Goal: Transaction & Acquisition: Purchase product/service

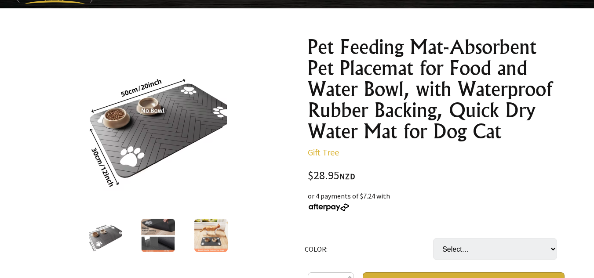
scroll to position [88, 0]
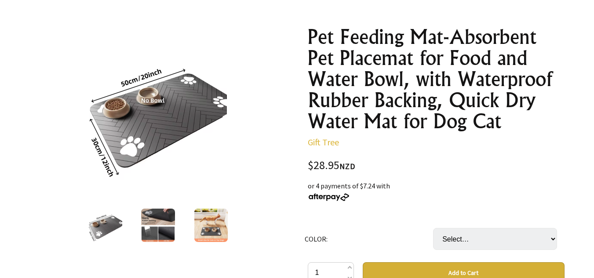
click at [215, 226] on img at bounding box center [210, 225] width 33 height 33
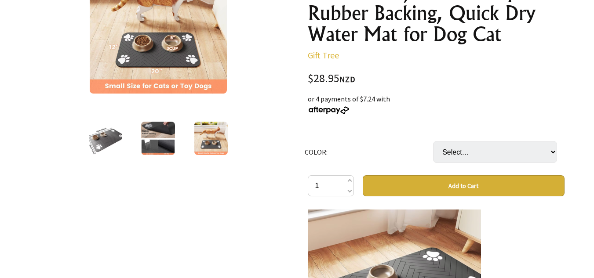
scroll to position [132, 0]
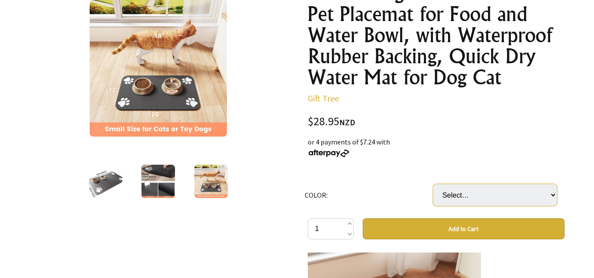
click at [552, 193] on select "Select… GRAY BLACK" at bounding box center [495, 195] width 124 height 22
select select "GRAY"
click at [433, 184] on select "Select… GRAY BLACK" at bounding box center [495, 195] width 124 height 22
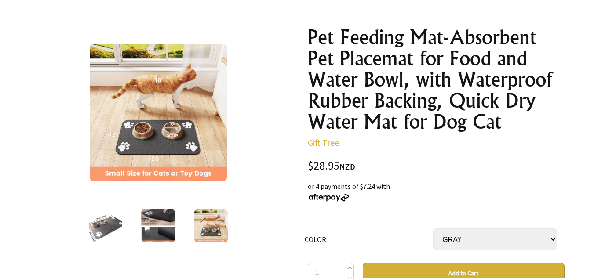
scroll to position [176, 0]
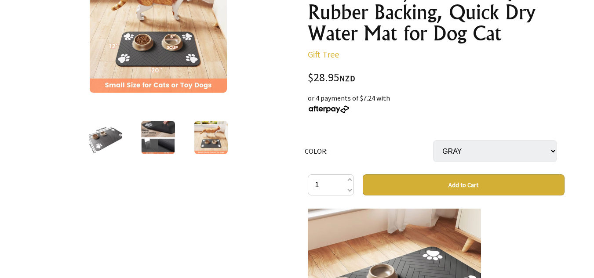
click at [452, 190] on button "Add to Cart" at bounding box center [464, 185] width 202 height 21
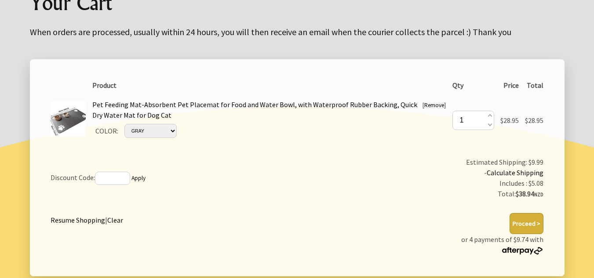
scroll to position [132, 0]
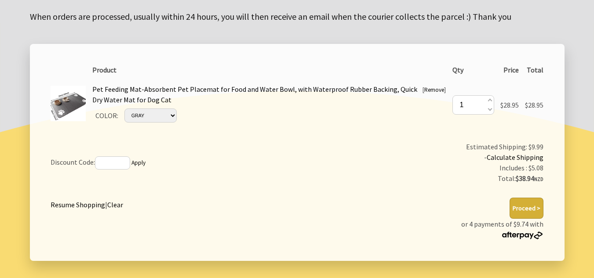
click at [527, 209] on button "Proceed >" at bounding box center [527, 208] width 34 height 21
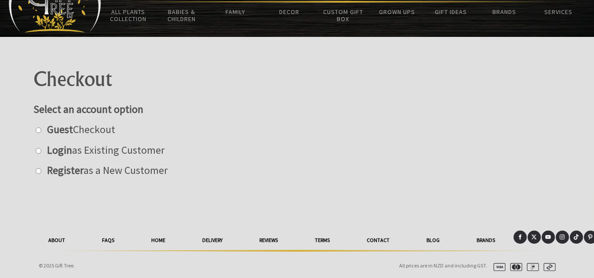
scroll to position [51, 0]
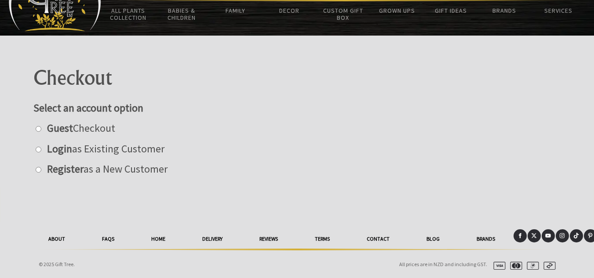
click at [39, 128] on input "radio" at bounding box center [39, 129] width 6 height 6
radio input "true"
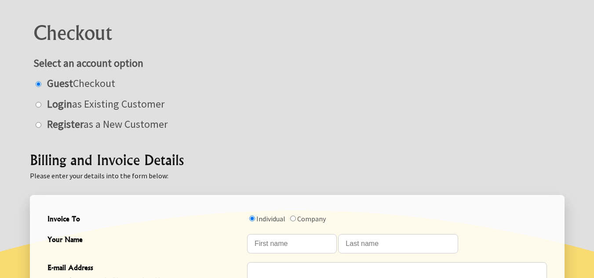
scroll to position [139, 0]
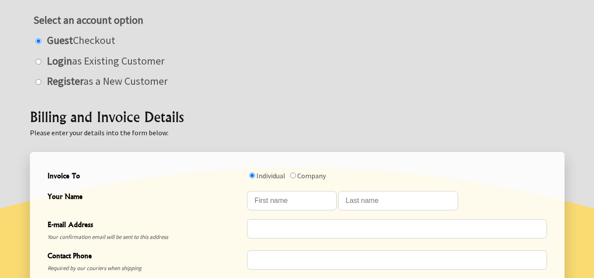
click at [39, 82] on input "radio" at bounding box center [39, 82] width 6 height 6
radio input "true"
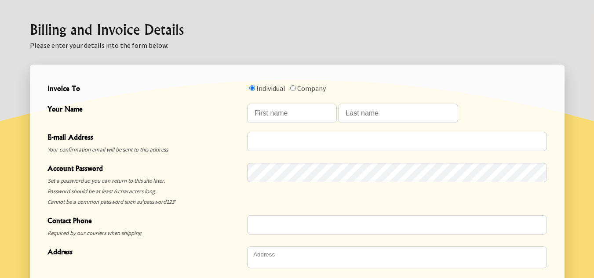
scroll to position [226, 0]
click at [97, 111] on span "Your Name" at bounding box center [144, 109] width 195 height 13
click at [62, 117] on div "Your Name" at bounding box center [147, 112] width 200 height 21
click at [67, 109] on span "Your Name" at bounding box center [144, 109] width 195 height 13
click at [279, 111] on input "Your Name" at bounding box center [292, 112] width 90 height 19
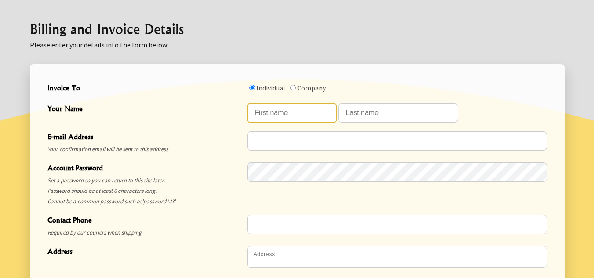
type input "Tracey"
type input "Burrows"
type input "tracey.burrows2@gmail.com"
type input "0226368757"
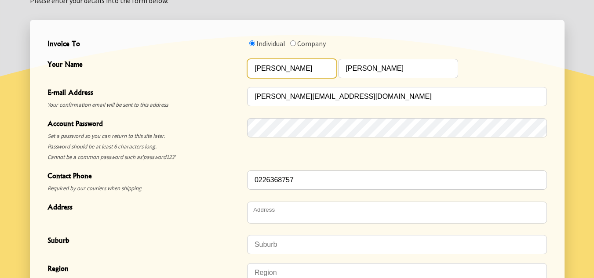
scroll to position [314, 0]
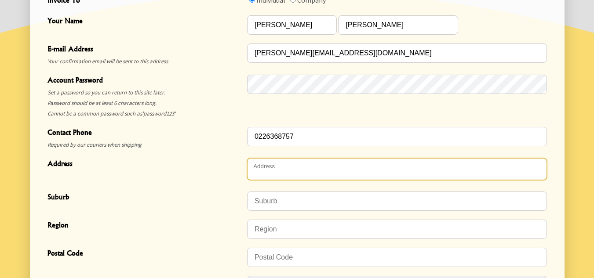
click at [317, 163] on textarea "Address" at bounding box center [397, 169] width 300 height 22
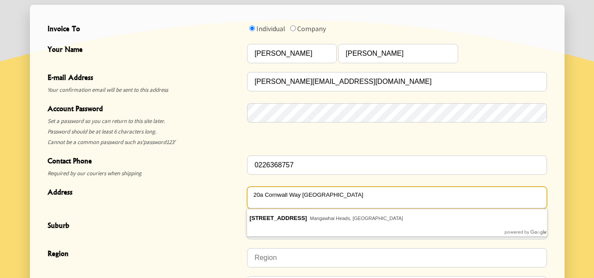
scroll to position [270, 0]
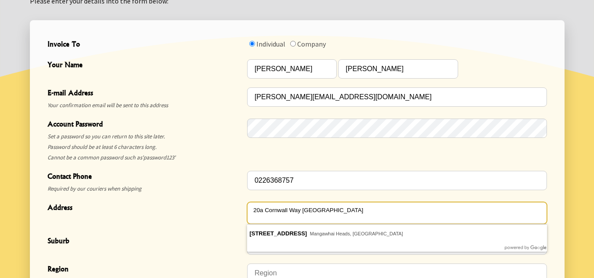
type textarea "20a Cornwall Way Mangawhai Heads"
click at [551, 221] on form "6 2025-08-10T23:07:59.352Z 0 Invoice To Individual Company Your Name Tracey Bur…" at bounding box center [297, 203] width 535 height 366
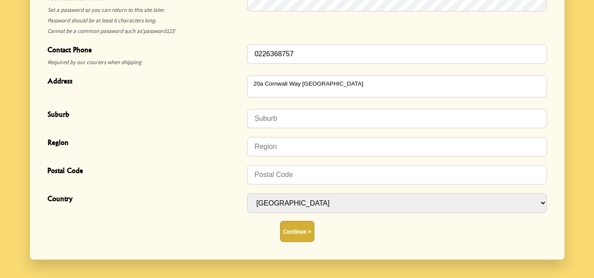
scroll to position [402, 0]
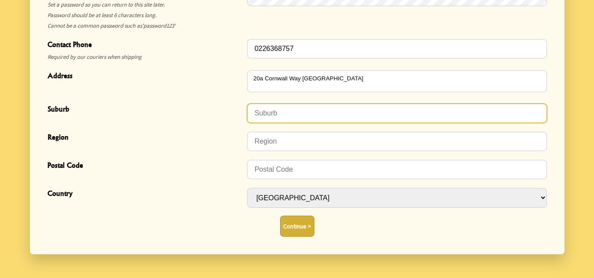
click at [294, 109] on input "Suburb" at bounding box center [397, 113] width 300 height 19
type input "Mangawhai"
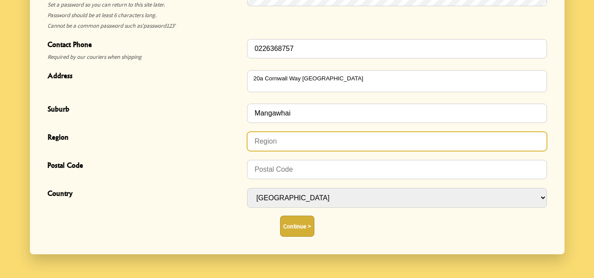
click at [281, 144] on input "Region" at bounding box center [397, 141] width 300 height 19
type input "Northland"
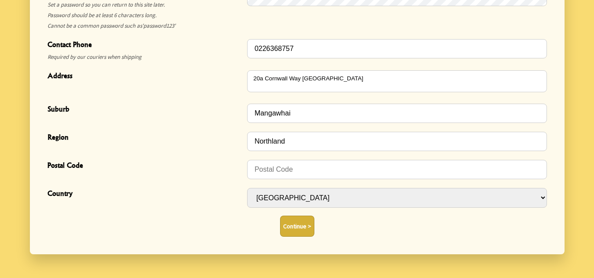
click at [295, 159] on div at bounding box center [397, 169] width 300 height 21
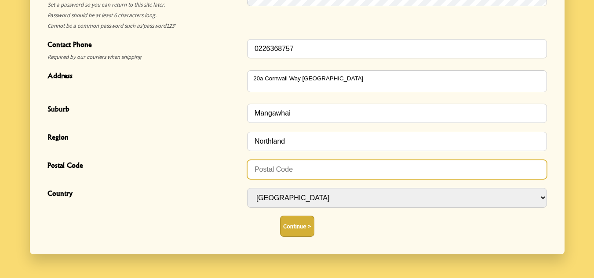
click at [265, 170] on input "Postal Code" at bounding box center [397, 169] width 300 height 19
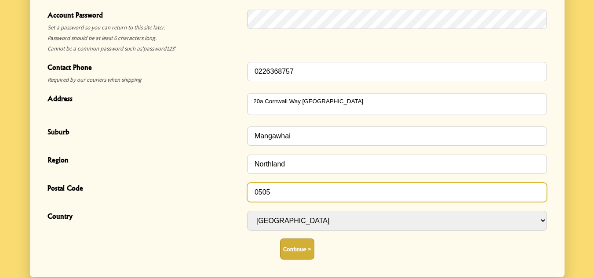
scroll to position [314, 0]
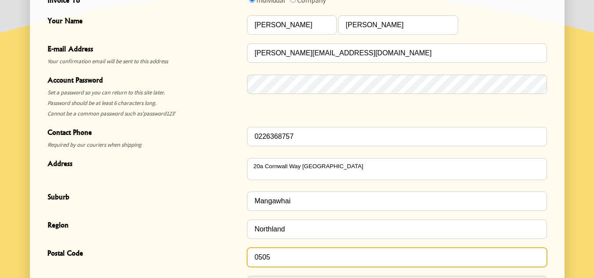
type input "0505"
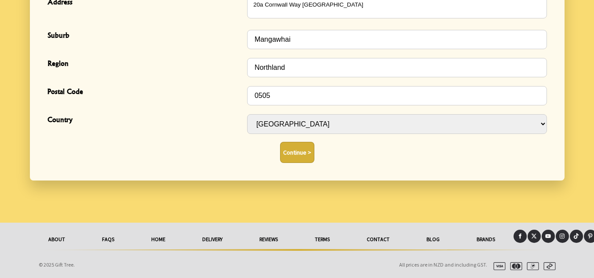
scroll to position [477, 0]
click at [297, 159] on button "Continue >" at bounding box center [297, 152] width 34 height 21
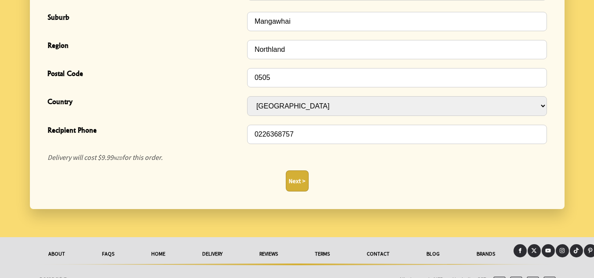
scroll to position [380, 0]
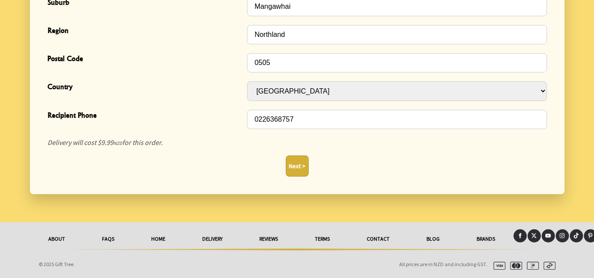
click at [297, 173] on button "Next >" at bounding box center [297, 166] width 23 height 21
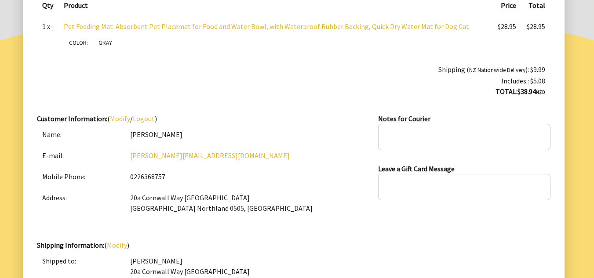
scroll to position [176, 0]
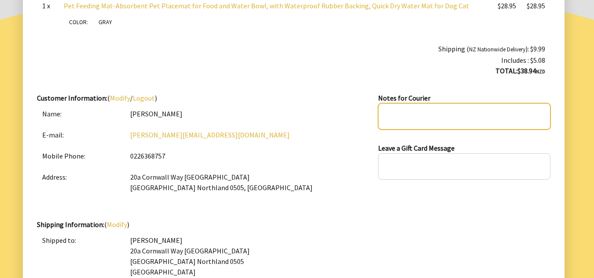
click at [401, 118] on textarea at bounding box center [464, 116] width 172 height 26
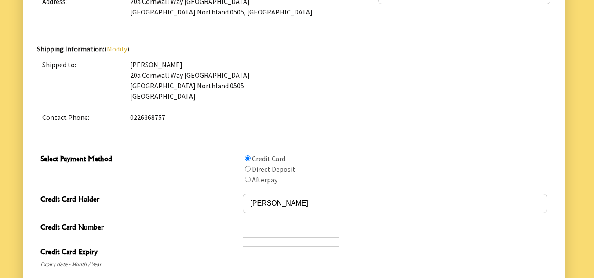
scroll to position [396, 0]
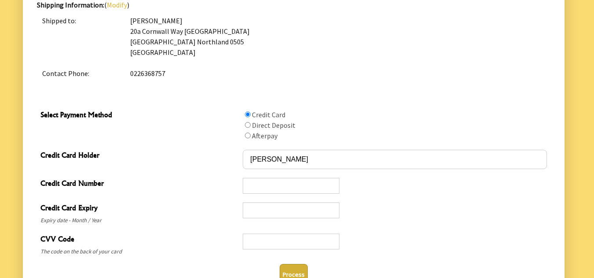
type textarea "Please deliver to front door"
click at [246, 138] on input "Select Payment Method" at bounding box center [248, 136] width 6 height 6
radio input "true"
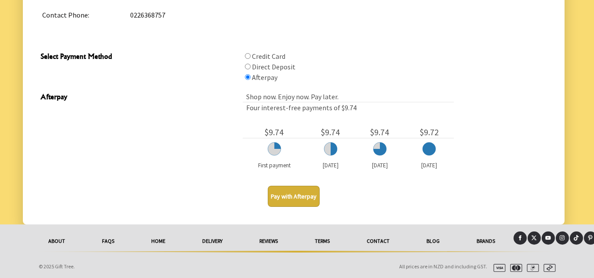
scroll to position [456, 0]
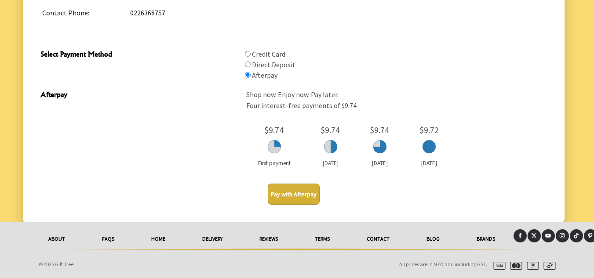
click at [303, 193] on button "Pay with Afterpay" at bounding box center [294, 194] width 52 height 21
